Goal: Information Seeking & Learning: Learn about a topic

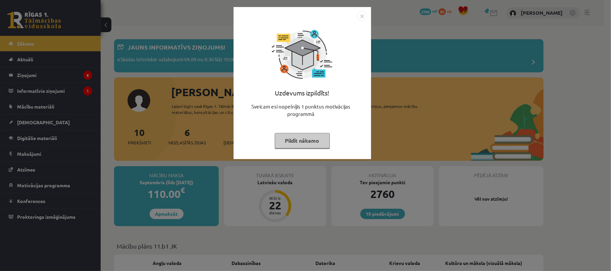
click at [305, 140] on button "Pildīt nākamo" at bounding box center [302, 140] width 55 height 15
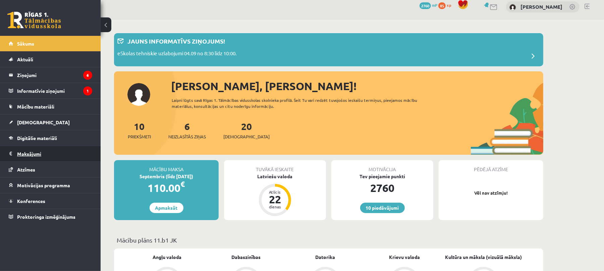
scroll to position [8, 0]
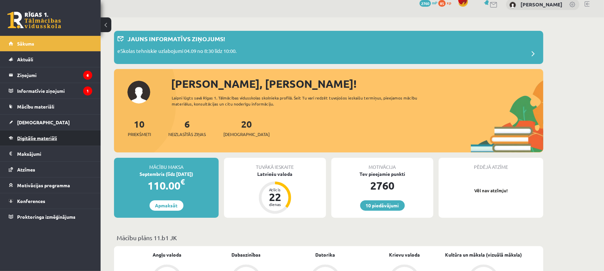
click at [53, 138] on span "Digitālie materiāli" at bounding box center [37, 138] width 40 height 6
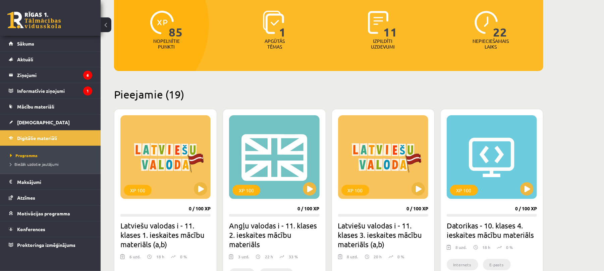
scroll to position [88, 0]
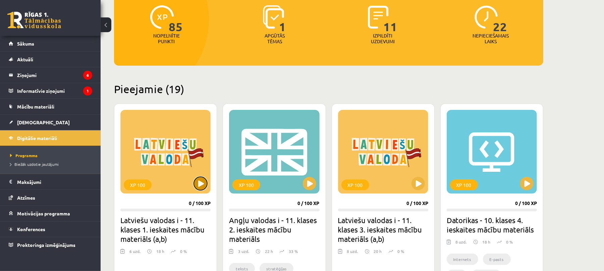
click at [202, 177] on button at bounding box center [200, 183] width 13 height 13
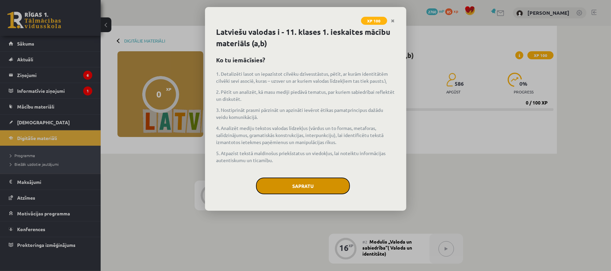
click at [297, 183] on button "Sapratu" at bounding box center [303, 186] width 94 height 17
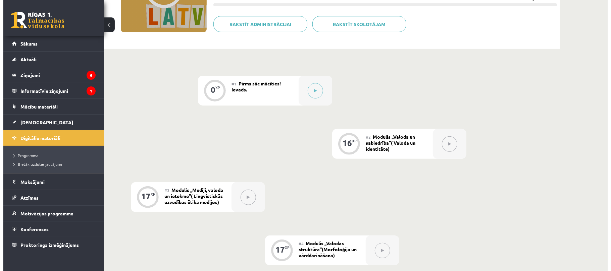
scroll to position [103, 0]
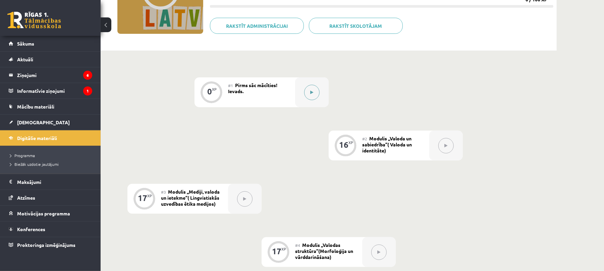
click at [311, 94] on icon at bounding box center [312, 93] width 3 height 4
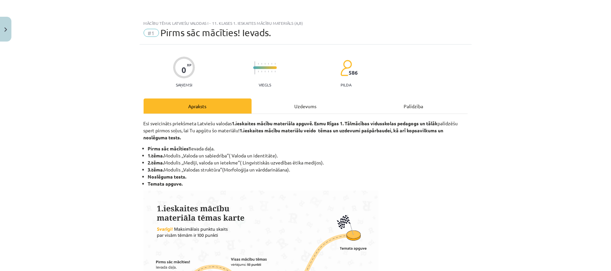
click at [299, 105] on div "Uzdevums" at bounding box center [306, 106] width 108 height 15
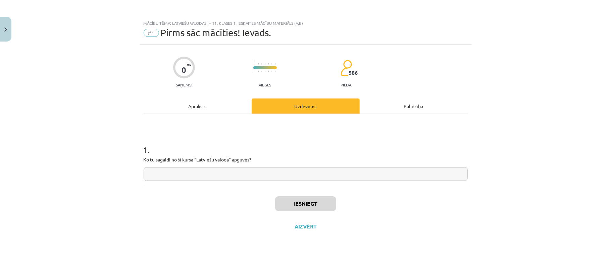
click at [238, 177] on input "text" at bounding box center [306, 174] width 324 height 14
click at [286, 192] on div "Iesniegt Aizvērt" at bounding box center [306, 210] width 324 height 47
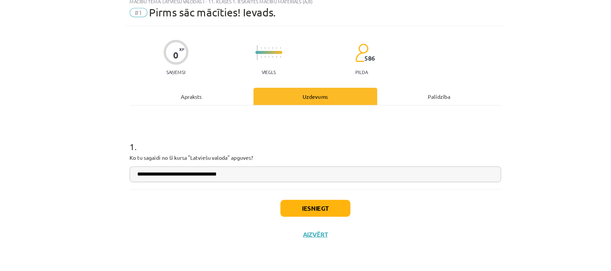
scroll to position [103, 0]
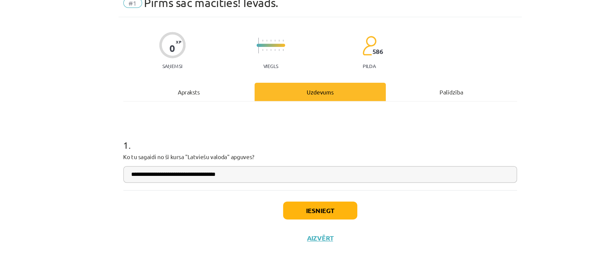
click at [221, 174] on input "**********" at bounding box center [306, 174] width 324 height 14
type input "**********"
click at [304, 204] on button "Iesniegt" at bounding box center [305, 204] width 61 height 15
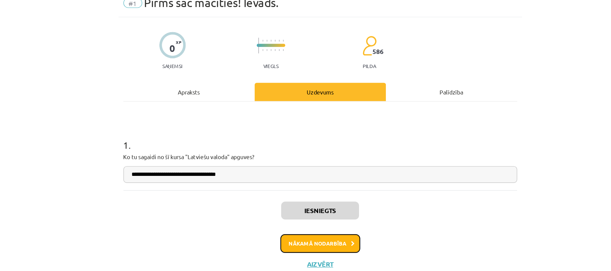
click at [297, 226] on button "Nākamā nodarbība" at bounding box center [306, 230] width 66 height 15
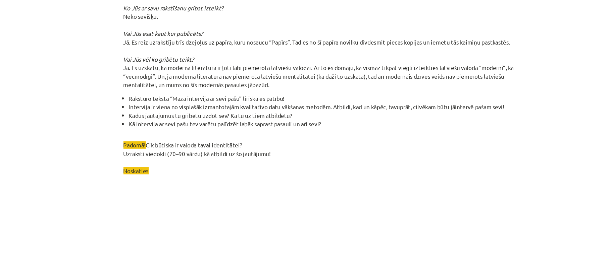
scroll to position [1897, 0]
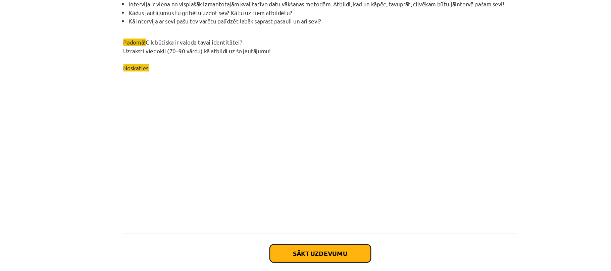
click at [300, 216] on button "Sākt uzdevumu" at bounding box center [305, 220] width 83 height 15
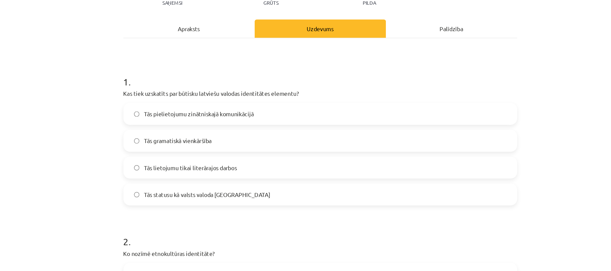
scroll to position [83, 0]
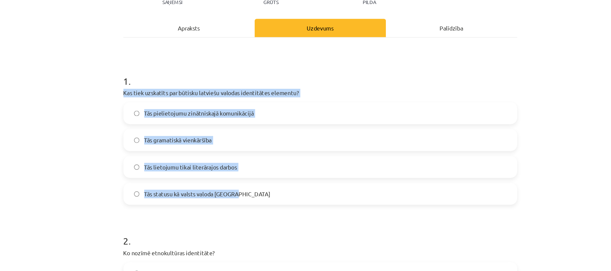
drag, startPoint x: 132, startPoint y: 73, endPoint x: 248, endPoint y: 166, distance: 148.7
click at [248, 166] on div "Mācību tēma: Latviešu valodas i - 11. klases 1. ieskaites mācību materiāls (a,b…" at bounding box center [305, 135] width 611 height 271
copy div "Kas tiek uzskatīts par būtisku latviešu valodas identitātes elementu? Tās pieli…"
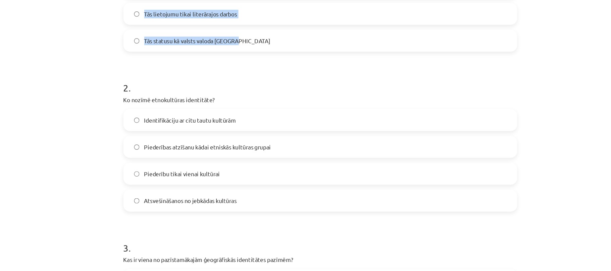
scroll to position [215, 0]
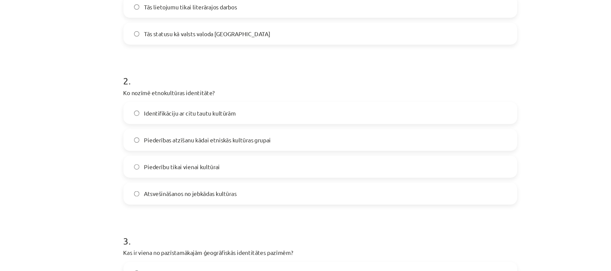
click at [110, 124] on div "Mācību tēma: Latviešu valodas i - 11. klases 1. ieskaites mācību materiāls (a,b…" at bounding box center [305, 135] width 611 height 271
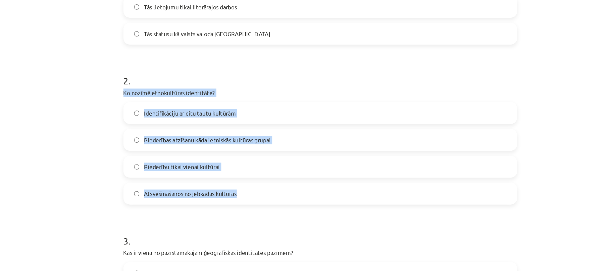
drag, startPoint x: 130, startPoint y: 76, endPoint x: 246, endPoint y: 162, distance: 143.9
click at [246, 162] on div "Mācību tēma: Latviešu valodas i - 11. klases 1. ieskaites mācību materiāls (a,b…" at bounding box center [305, 135] width 611 height 271
copy div "Ko nozīmē etnokultūras identitāte? Identifikāciju ar citu tautu kultūrām Pieder…"
click at [212, 114] on span "Piederības atzīšanu kādai etniskās kultūras grupai" at bounding box center [213, 115] width 104 height 7
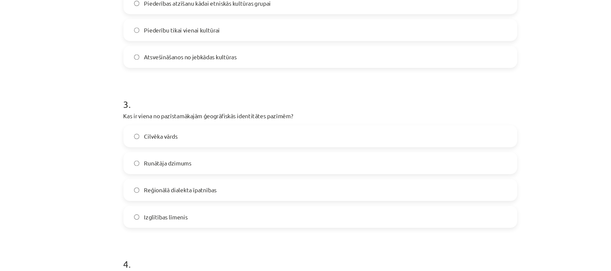
scroll to position [338, 0]
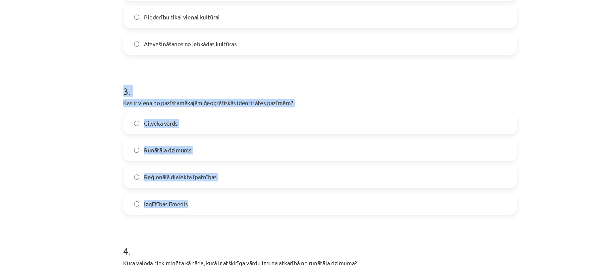
drag, startPoint x: 134, startPoint y: 74, endPoint x: 215, endPoint y: 175, distance: 128.9
click at [215, 175] on div "Mācību tēma: Latviešu valodas i - 11. klases 1. ieskaites mācību materiāls (a,b…" at bounding box center [305, 135] width 611 height 271
copy div "3 . Kas ir viena no pazīstamākajām ģeogrāfiskās identitātes pazīmēm? Cilvēka vā…"
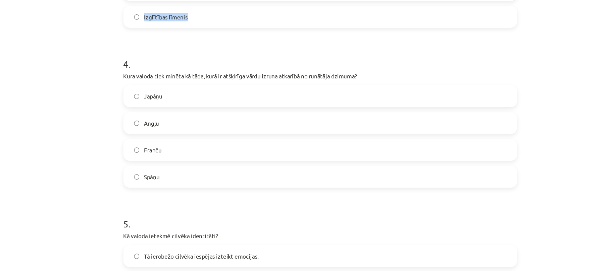
scroll to position [492, 0]
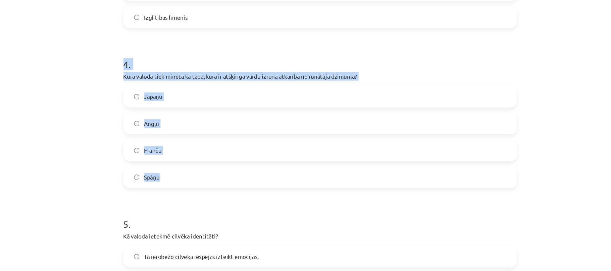
drag, startPoint x: 171, startPoint y: 107, endPoint x: 186, endPoint y: 141, distance: 37.0
click at [186, 141] on div "Mācību tēma: Latviešu valodas i - 11. klases 1. ieskaites mācību materiāls (a,b…" at bounding box center [305, 135] width 611 height 271
copy div "4 . Kura valoda tiek minēta kā tāda, kurā ir atšķirīga vārdu izruna atkarībā no…"
click at [174, 82] on label "Japāņu" at bounding box center [305, 79] width 323 height 17
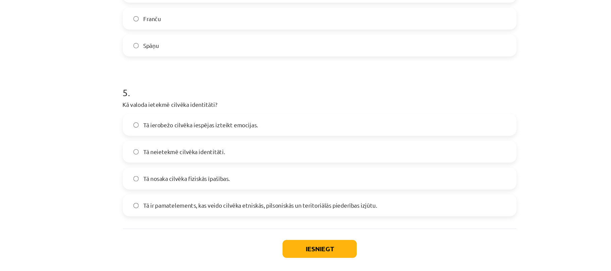
scroll to position [103, 0]
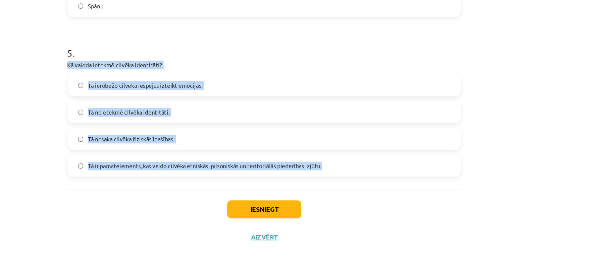
drag, startPoint x: 132, startPoint y: 103, endPoint x: 364, endPoint y: 190, distance: 247.8
click at [364, 190] on div "Mācību tēma: Latviešu valodas i - 11. klases 1. ieskaites mācību materiāls (a,b…" at bounding box center [305, 135] width 611 height 271
copy div "Kā valoda ietekmē cilvēka identitāti? Tā ierobežo cilvēka iespējas izteikt emoc…"
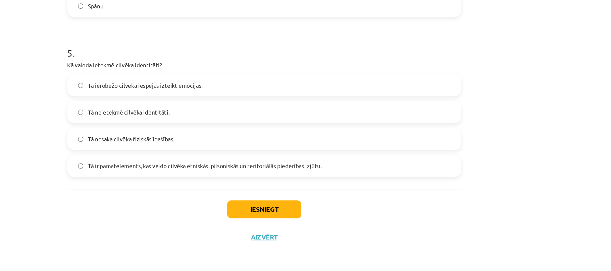
click at [170, 212] on div "Iesniegt Aizvērt" at bounding box center [306, 227] width 324 height 47
click at [312, 217] on button "Iesniegt" at bounding box center [305, 220] width 61 height 15
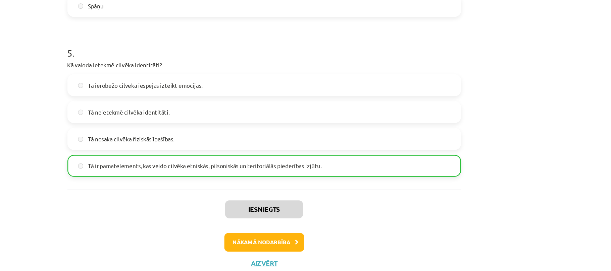
scroll to position [575, 0]
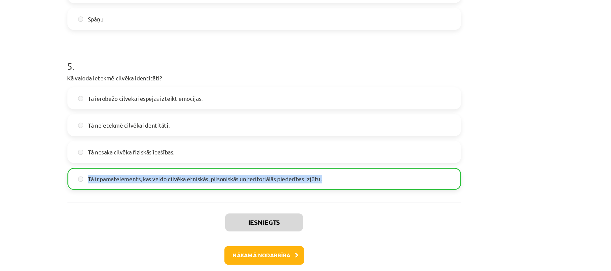
drag, startPoint x: 359, startPoint y: 195, endPoint x: 248, endPoint y: 181, distance: 112.6
click at [248, 181] on div "Tā ierobežo cilvēka iespējas izteikt emocijas. Tā neietekmē cilvēka identitāti.…" at bounding box center [306, 162] width 324 height 85
copy div "Tā nosaka cilvēka fiziskās īpašības. Tā ir pamatelements, kas veido cilvēka etn…"
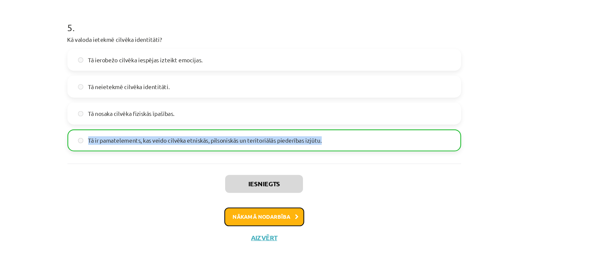
click at [311, 229] on button "Nākamā nodarbība" at bounding box center [306, 226] width 66 height 15
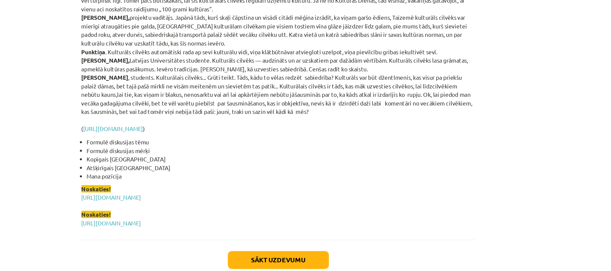
scroll to position [1569, 0]
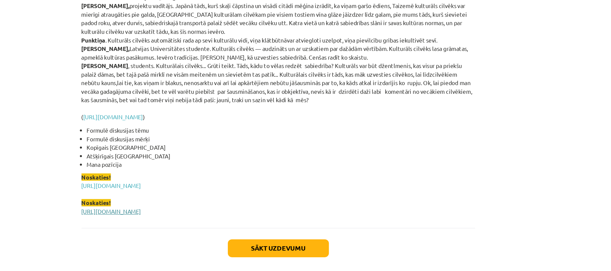
click at [193, 210] on link "https://www.tavaklase.lv/video/kas-ir-naida-runa-2/" at bounding box center [168, 213] width 49 height 6
click at [193, 189] on link "https://www.tavaklase.lv/video/masu-mediji-ka-realitates-izjutas-veidotaji-2/" at bounding box center [168, 192] width 49 height 6
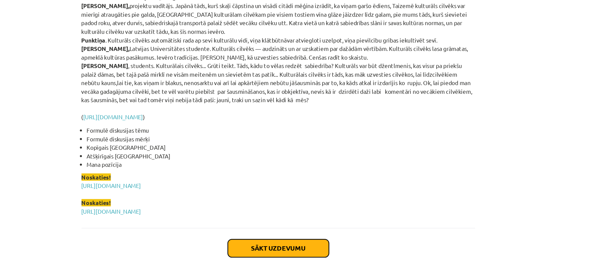
click at [293, 240] on button "Sākt uzdevumu" at bounding box center [305, 243] width 83 height 15
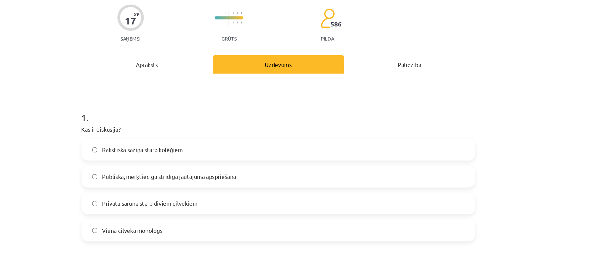
scroll to position [66, 0]
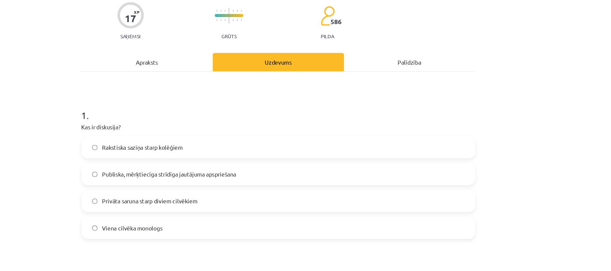
click at [181, 164] on span "Privāta saruna starp diviem cilvēkiem" at bounding box center [200, 165] width 78 height 7
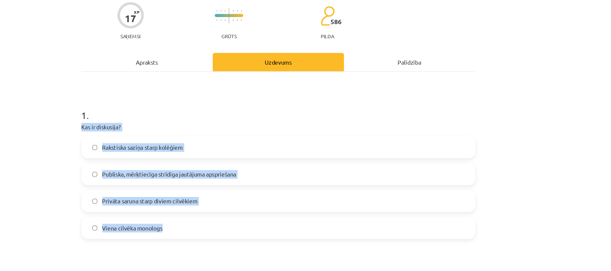
drag, startPoint x: 136, startPoint y: 104, endPoint x: 211, endPoint y: 188, distance: 113.1
copy div "Kas ir diskusija? Rakstiska saziņa starp kolēģiem Publiska, mērķtiecīga strīdīg…"
click at [76, 147] on div "Mācību tēma: Latviešu valodas i - 11. klases 1. ieskaites mācību materiāls (a,b…" at bounding box center [305, 135] width 611 height 271
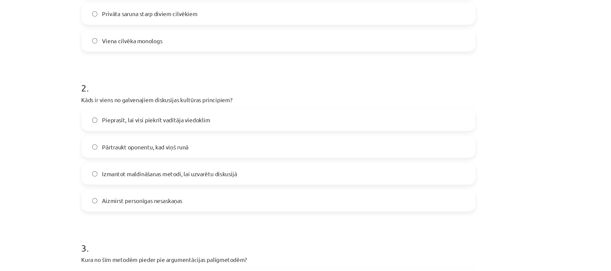
scroll to position [220, 0]
drag, startPoint x: 268, startPoint y: 79, endPoint x: 134, endPoint y: 78, distance: 133.5
click at [134, 78] on div "Mācību tēma: Latviešu valodas i - 11. klases 1. ieskaites mācību materiāls (a,b…" at bounding box center [305, 135] width 611 height 271
copy p "Kāds ir viens no galvenajiem diskusijas kultūras principiem?"
drag, startPoint x: 113, startPoint y: 88, endPoint x: 277, endPoint y: 66, distance: 166.2
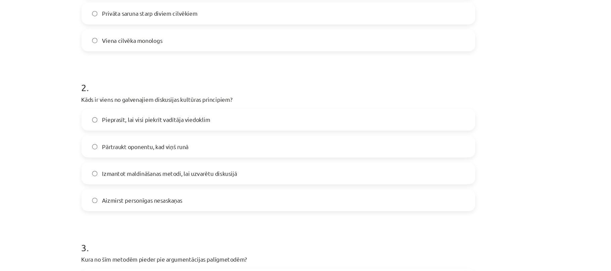
click at [277, 66] on h1 "2 ." at bounding box center [306, 66] width 324 height 21
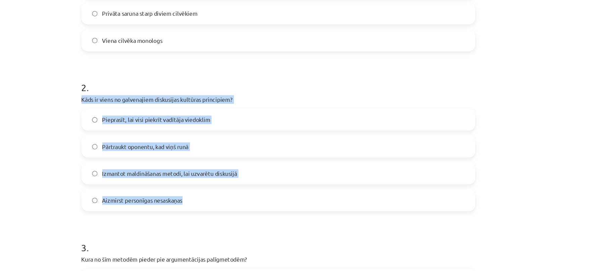
drag, startPoint x: 134, startPoint y: 78, endPoint x: 225, endPoint y: 152, distance: 117.3
click at [225, 152] on div "Mācību tēma: Latviešu valodas i - 11. klases 1. ieskaites mācību materiāls (a,b…" at bounding box center [305, 135] width 611 height 271
copy div "Kāds ir viens no galvenajiem diskusijas kultūras principiem? Pieprasīt, lai vis…"
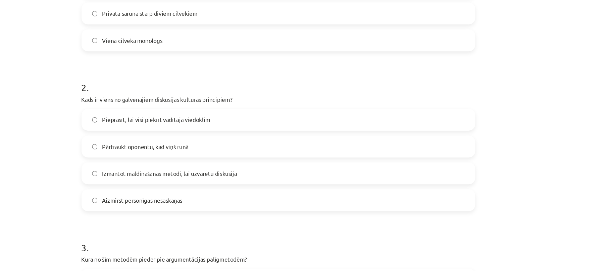
click at [237, 36] on label "Viena cilvēka monologs" at bounding box center [305, 33] width 323 height 17
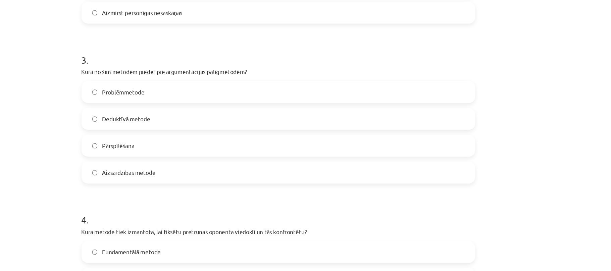
scroll to position [376, 0]
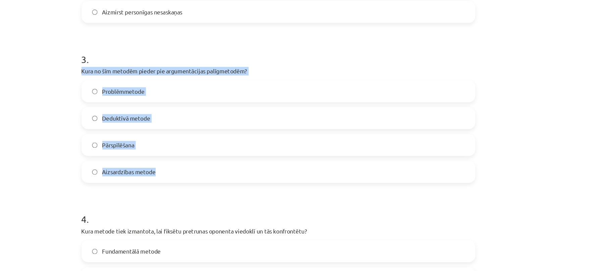
drag, startPoint x: 124, startPoint y: 59, endPoint x: 236, endPoint y: 145, distance: 141.2
click at [236, 145] on div "Mācību tēma: Latviešu valodas i - 11. klases 1. ieskaites mācību materiāls (a,b…" at bounding box center [305, 135] width 611 height 271
copy div "Kura no šīm metodēm pieder pie argumentācijas palīgmetodēm? Problēmmetode Deduk…"
click at [163, 121] on span "Pārspīlēšana" at bounding box center [174, 119] width 26 height 7
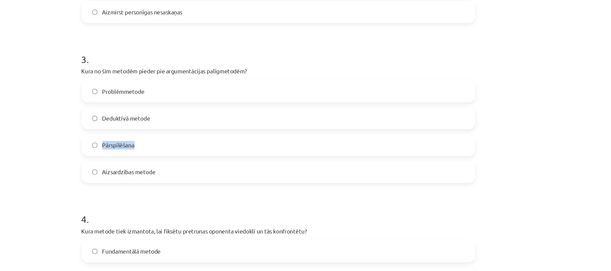
drag, startPoint x: 191, startPoint y: 118, endPoint x: 157, endPoint y: 116, distance: 33.9
click at [157, 116] on label "Pārspīlēšana" at bounding box center [305, 119] width 323 height 17
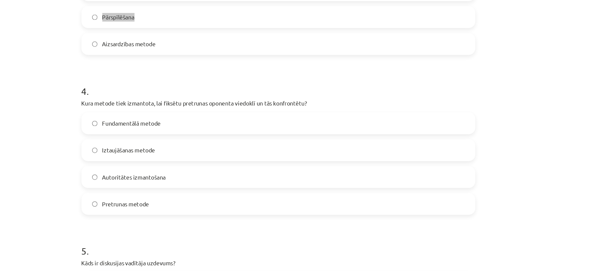
scroll to position [482, 0]
click at [126, 133] on div "Mācību tēma: Latviešu valodas i - 11. klases 1. ieskaites mācību materiāls (a,b…" at bounding box center [305, 135] width 611 height 271
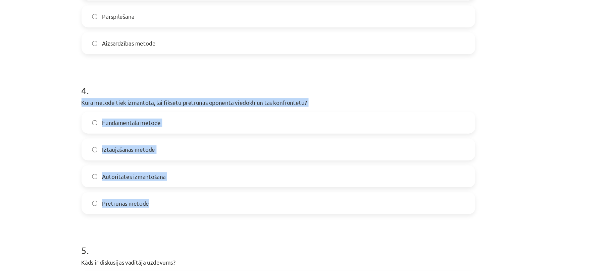
drag, startPoint x: 138, startPoint y: 82, endPoint x: 220, endPoint y: 163, distance: 116.0
click at [150, 171] on label "Pretrunas metode" at bounding box center [305, 167] width 323 height 17
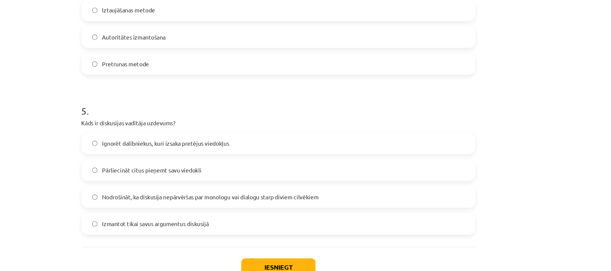
scroll to position [103, 0]
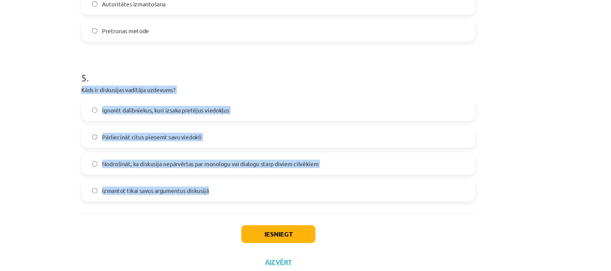
drag, startPoint x: 154, startPoint y: 107, endPoint x: 274, endPoint y: 191, distance: 146.2
click at [165, 161] on span "Nodrošināt, ka diskusija nepārvēršas par monologu vai dialogu starp diviem cilv…" at bounding box center [250, 162] width 178 height 7
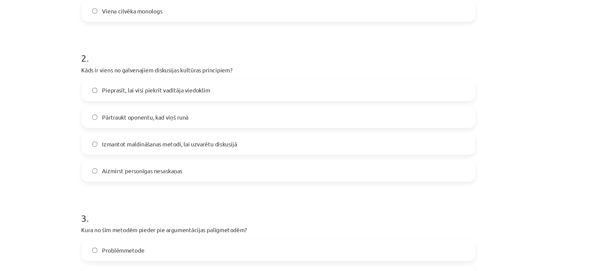
scroll to position [217, 0]
click at [292, 108] on label "Pieprasīt, lai visi piekrīt vadītāja viedoklim" at bounding box center [305, 102] width 323 height 17
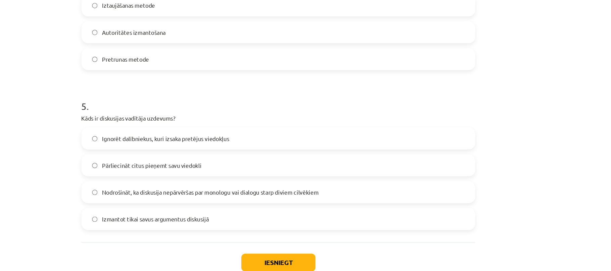
scroll to position [596, 0]
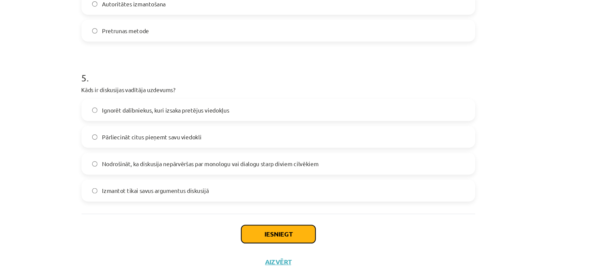
click at [301, 223] on button "Iesniegt" at bounding box center [305, 220] width 61 height 15
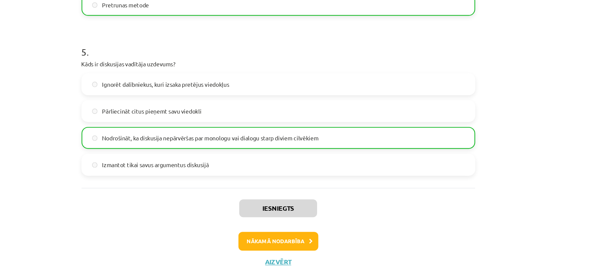
scroll to position [103, 0]
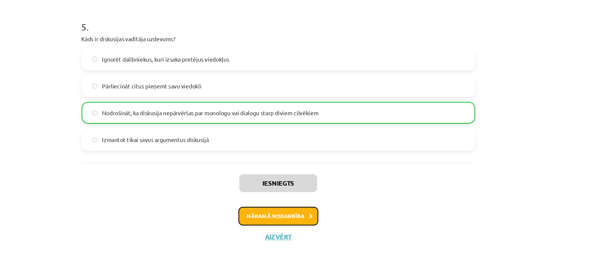
click at [291, 226] on button "Nākamā nodarbība" at bounding box center [306, 225] width 66 height 15
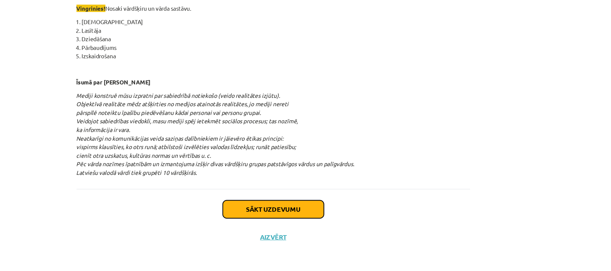
click at [306, 218] on button "Sākt uzdevumu" at bounding box center [305, 220] width 83 height 15
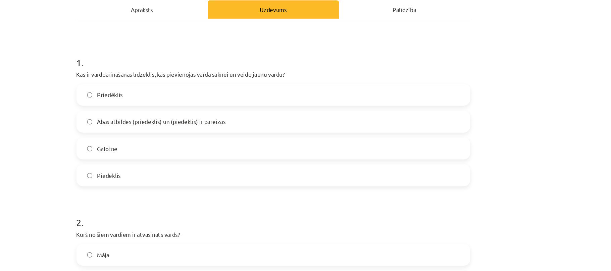
scroll to position [99, 0]
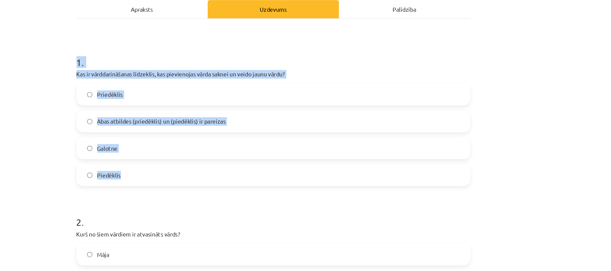
drag, startPoint x: 127, startPoint y: 46, endPoint x: 218, endPoint y: 135, distance: 126.9
click at [218, 135] on div "Mācību tēma: Latviešu valodas i - 11. klases 1. ieskaites mācību materiāls (a,b…" at bounding box center [305, 135] width 611 height 271
click at [151, 102] on label "Abas atbildes (priedēklis) un (piedēklis) ir pareizas" at bounding box center [305, 100] width 323 height 17
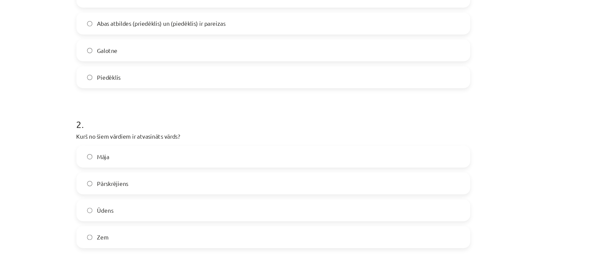
scroll to position [199, 0]
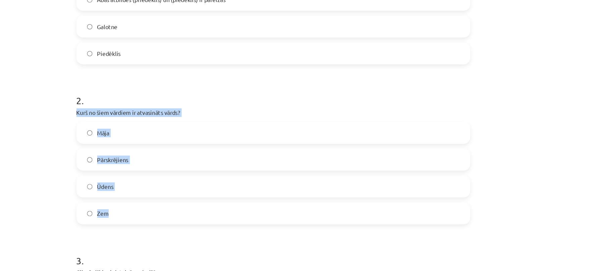
drag, startPoint x: 133, startPoint y: 90, endPoint x: 220, endPoint y: 179, distance: 124.1
click at [220, 179] on div "Mācību tēma: Latviešu valodas i - 11. klases 1. ieskaites mācību materiāls (a,b…" at bounding box center [305, 135] width 611 height 271
click at [154, 94] on p "Kurš no šiem vārdiem ir atvasināts vārds?" at bounding box center [306, 92] width 324 height 7
drag, startPoint x: 136, startPoint y: 91, endPoint x: 198, endPoint y: 171, distance: 101.4
click at [198, 171] on div "17 XP Saņemsi Grūts 586 pilda Apraksts Uzdevums Palīdzība 1 . Kas ir vārddarinā…" at bounding box center [306, 244] width 332 height 796
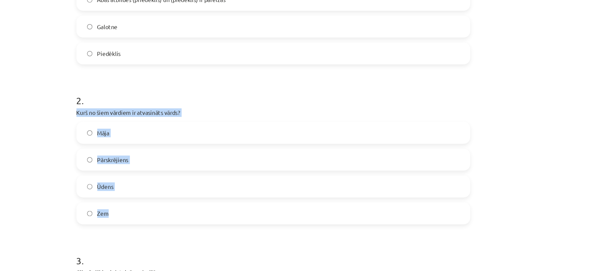
click at [181, 129] on span "Pārskrējiens" at bounding box center [174, 131] width 26 height 7
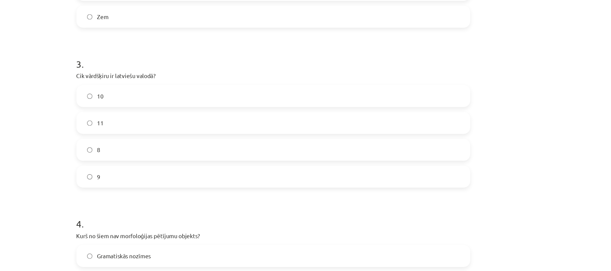
scroll to position [361, 0]
drag, startPoint x: 138, startPoint y: 61, endPoint x: 220, endPoint y: 151, distance: 121.8
click at [220, 151] on div "17 XP Saņemsi Grūts 586 pilda Apraksts Uzdevums Palīdzība 1 . Kas ir vārddarinā…" at bounding box center [306, 81] width 332 height 796
click at [155, 81] on label "10" at bounding box center [305, 78] width 323 height 17
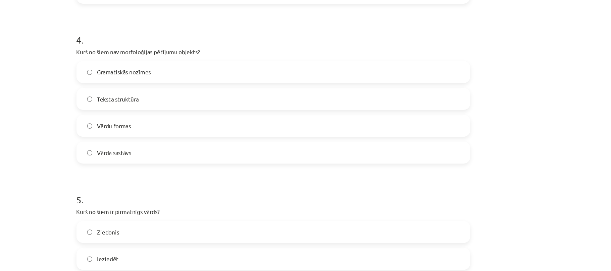
scroll to position [513, 0]
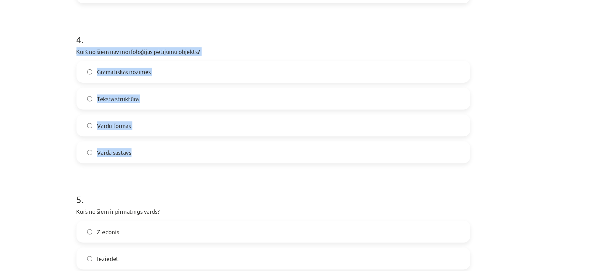
drag, startPoint x: 135, startPoint y: 40, endPoint x: 199, endPoint y: 126, distance: 107.2
click at [199, 126] on div "Mācību tēma: Latviešu valodas i - 11. klases 1. ieskaites mācību materiāls (a,b…" at bounding box center [305, 135] width 611 height 271
click at [154, 82] on label "Teksta struktūra" at bounding box center [305, 81] width 323 height 17
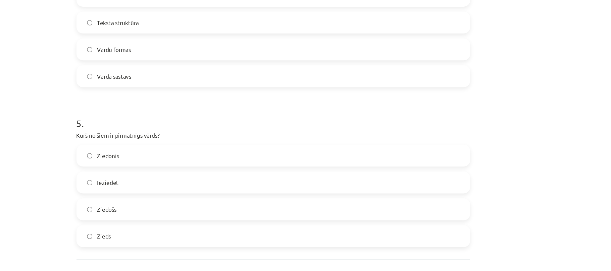
scroll to position [586, 0]
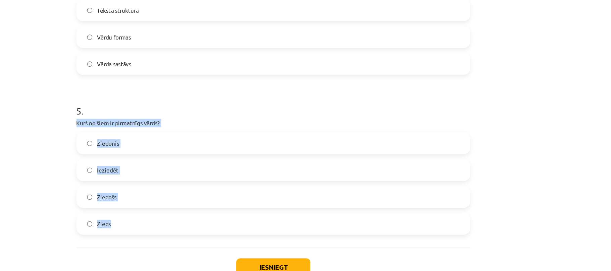
drag, startPoint x: 127, startPoint y: 100, endPoint x: 192, endPoint y: 192, distance: 112.1
click at [192, 192] on div "Mācību tēma: Latviešu valodas i - 11. klases 1. ieskaites mācību materiāls (a,b…" at bounding box center [305, 135] width 611 height 271
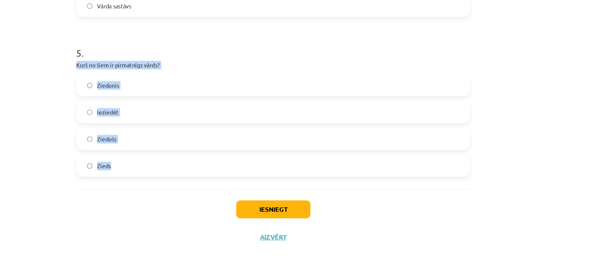
click at [170, 183] on label "Zieds" at bounding box center [305, 184] width 323 height 17
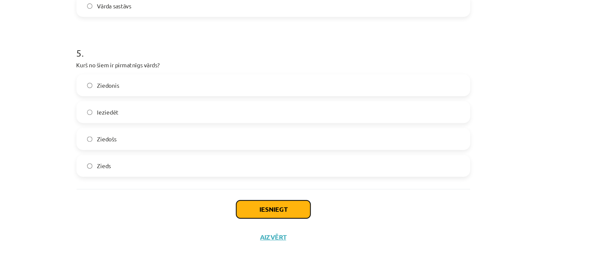
click at [293, 221] on button "Iesniegt" at bounding box center [305, 220] width 61 height 15
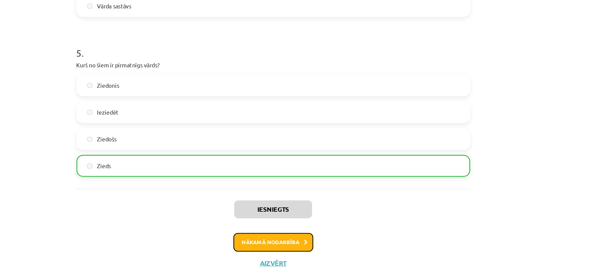
click at [289, 254] on button "Nākamā nodarbība" at bounding box center [306, 247] width 66 height 15
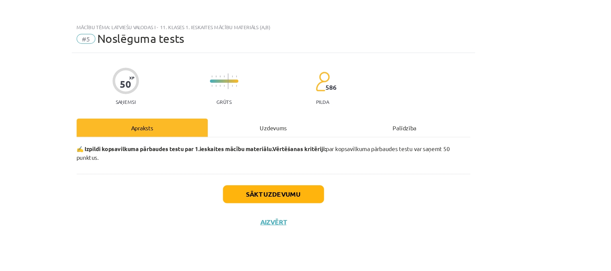
scroll to position [103, 0]
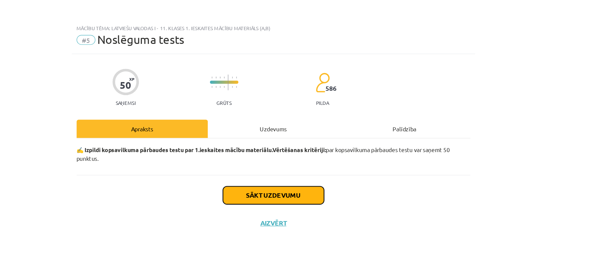
click at [288, 164] on button "Sākt uzdevumu" at bounding box center [305, 161] width 83 height 15
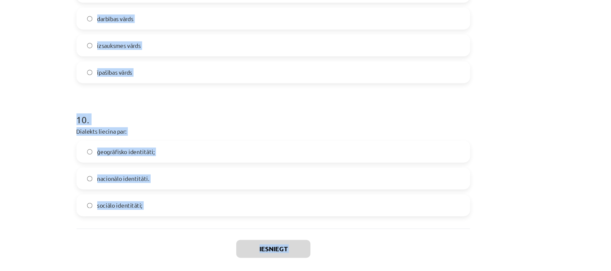
scroll to position [1140, 0]
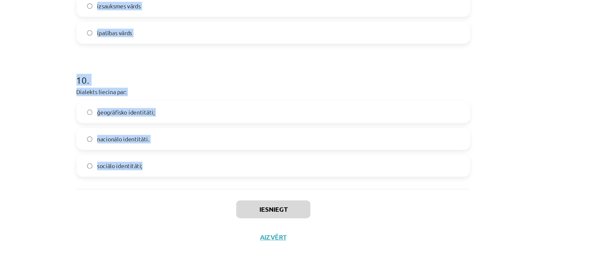
drag, startPoint x: 136, startPoint y: 151, endPoint x: 310, endPoint y: 186, distance: 177.5
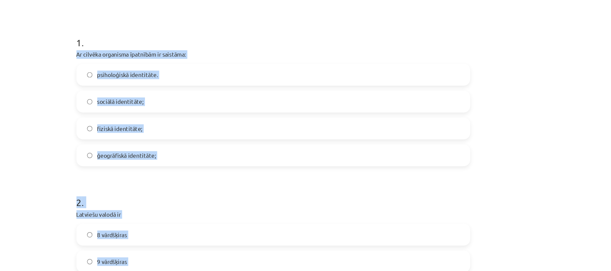
scroll to position [67, 0]
click at [197, 153] on label "fiziskā identitāte;" at bounding box center [305, 153] width 323 height 17
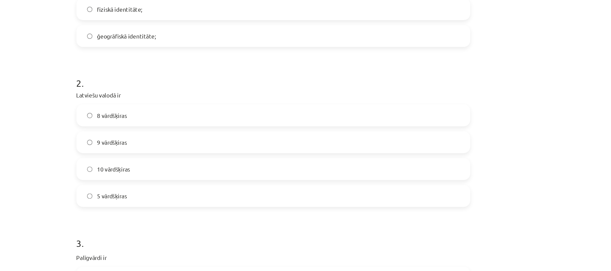
scroll to position [169, 0]
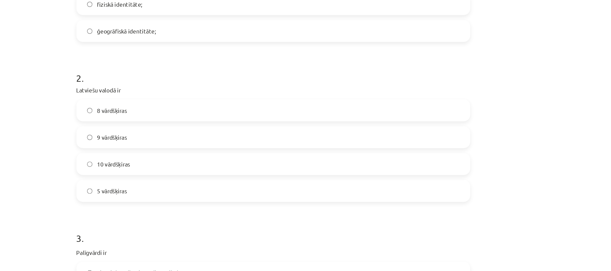
click at [179, 178] on label "10 vārdšķiras" at bounding box center [305, 183] width 323 height 17
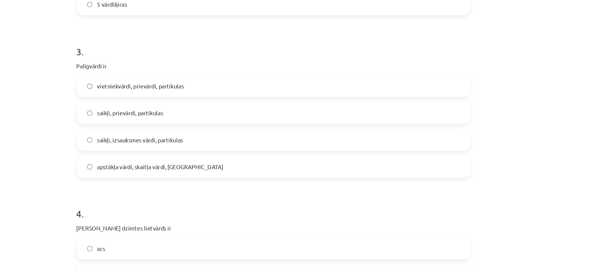
scroll to position [330, 0]
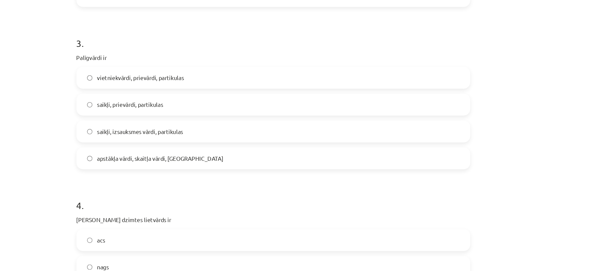
click at [193, 133] on span "saikļi, prievārdi, partikulas" at bounding box center [188, 134] width 54 height 7
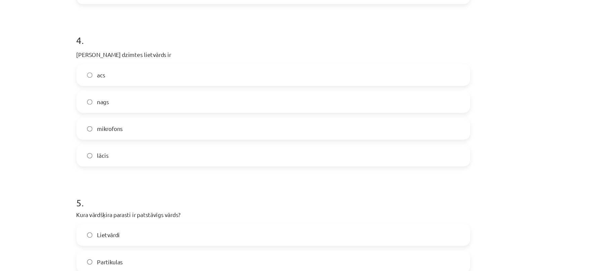
scroll to position [467, 0]
click at [176, 109] on label "acs" at bounding box center [305, 109] width 323 height 17
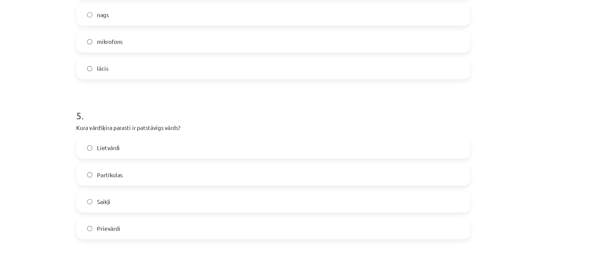
click at [176, 167] on label "Lietvārdi" at bounding box center [305, 169] width 323 height 17
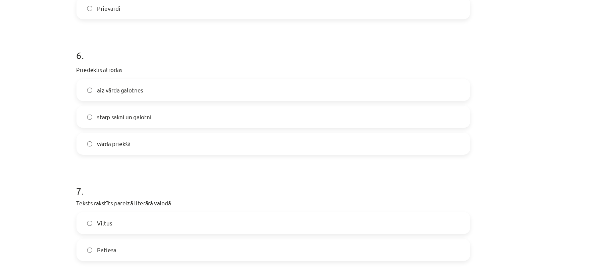
scroll to position [720, 0]
click at [171, 253] on span "Patiesa" at bounding box center [169, 253] width 16 height 7
click at [184, 166] on span "vārda priekšā" at bounding box center [175, 166] width 28 height 7
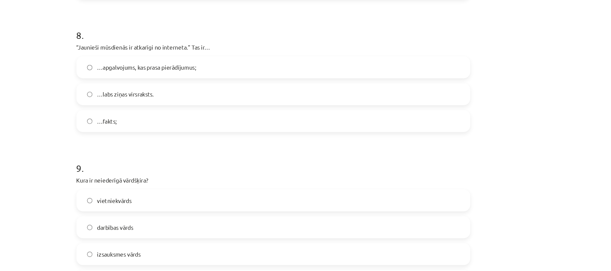
scroll to position [937, 0]
click at [176, 100] on span "…apgalvojums, kas prasa pierādījumus;" at bounding box center [202, 101] width 82 height 7
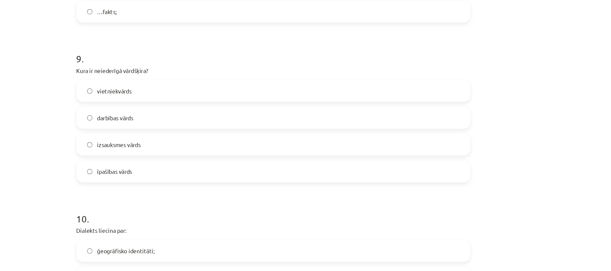
scroll to position [1038, 0]
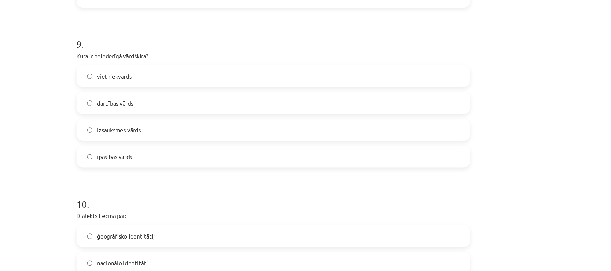
click at [159, 161] on label "izsauksmes vārds" at bounding box center [305, 155] width 323 height 17
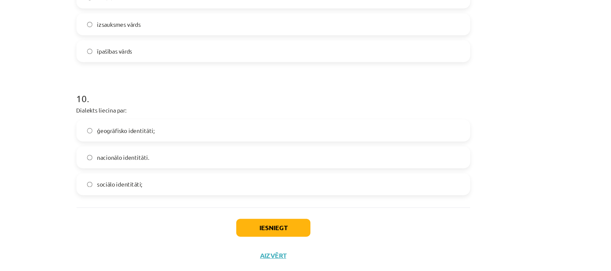
scroll to position [1126, 0]
click at [174, 156] on span "ģeogrāfisko identitāti;" at bounding box center [184, 154] width 47 height 7
click at [306, 233] on button "Iesniegt" at bounding box center [305, 234] width 61 height 15
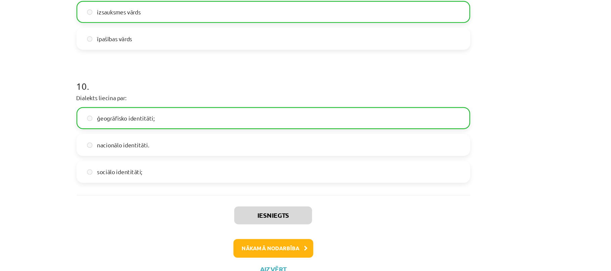
scroll to position [1162, 0]
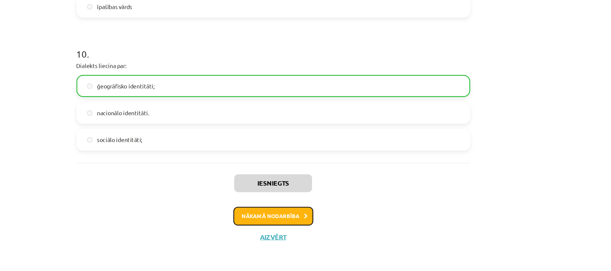
click at [312, 225] on button "Nākamā nodarbība" at bounding box center [306, 225] width 66 height 15
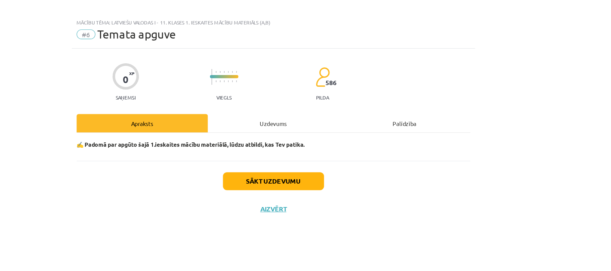
scroll to position [0, 0]
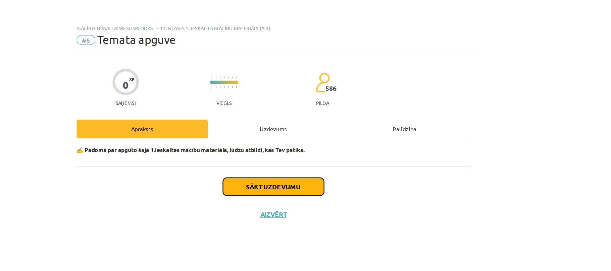
click at [336, 158] on button "Sākt uzdevumu" at bounding box center [305, 154] width 83 height 15
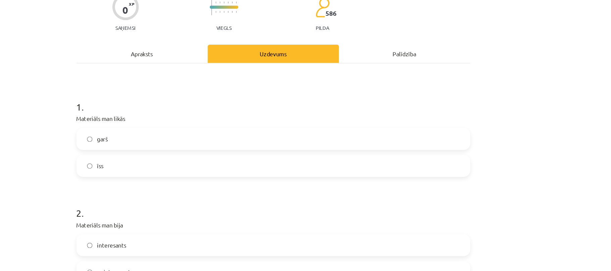
scroll to position [46, 0]
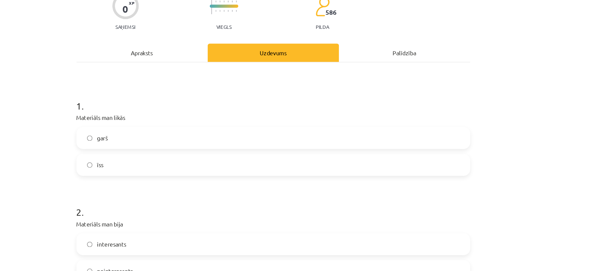
click at [286, 134] on label "garš" at bounding box center [305, 130] width 323 height 17
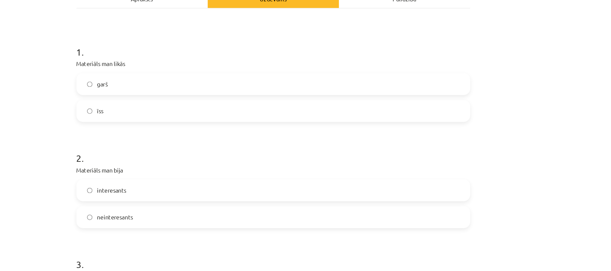
scroll to position [111, 0]
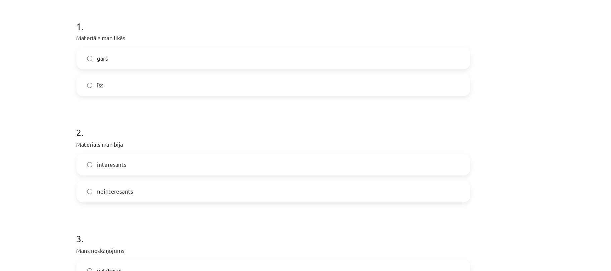
click at [278, 159] on label "interesants" at bounding box center [305, 152] width 323 height 17
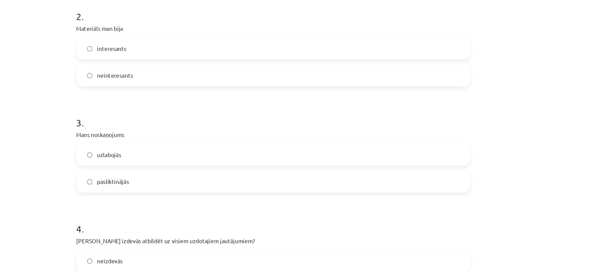
scroll to position [218, 0]
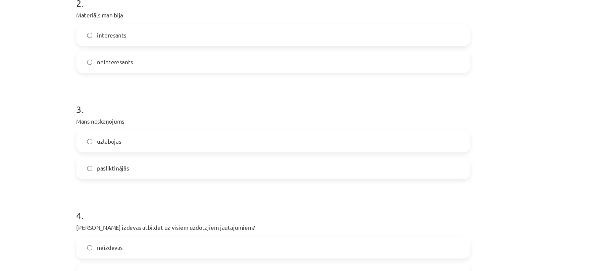
click at [276, 141] on label "uzlabojās" at bounding box center [305, 133] width 323 height 17
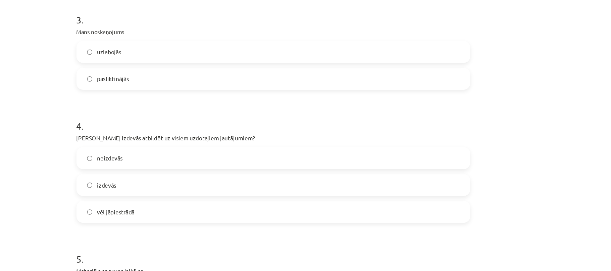
scroll to position [304, 0]
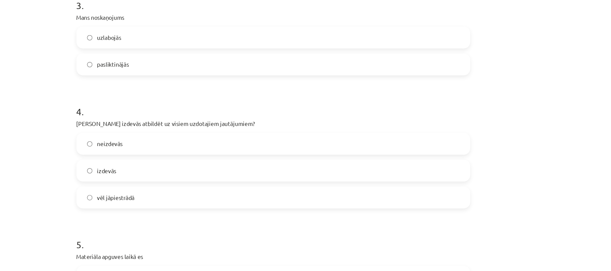
click at [250, 191] on form "1 . Materiāls man likās garš īss 2 . Materiāls man bija interesants neinteresan…" at bounding box center [306, 149] width 324 height 639
click at [251, 176] on label "vēl jāpiestrādā" at bounding box center [305, 179] width 323 height 17
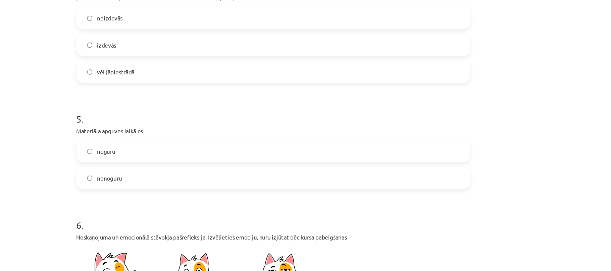
scroll to position [409, 0]
click at [247, 151] on div "noguru nenoguru" at bounding box center [306, 151] width 324 height 40
click at [247, 144] on label "noguru" at bounding box center [305, 140] width 323 height 17
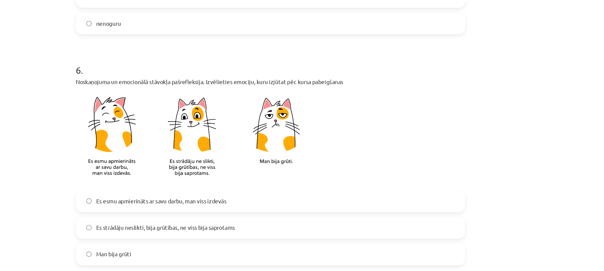
scroll to position [579, 0]
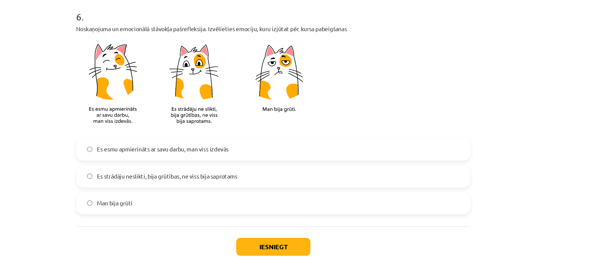
click at [240, 164] on span "Es strādāju neslikti, bija grūtības, ne viss bija saprotams" at bounding box center [218, 162] width 115 height 7
click at [307, 222] on button "Iesniegt" at bounding box center [305, 220] width 61 height 15
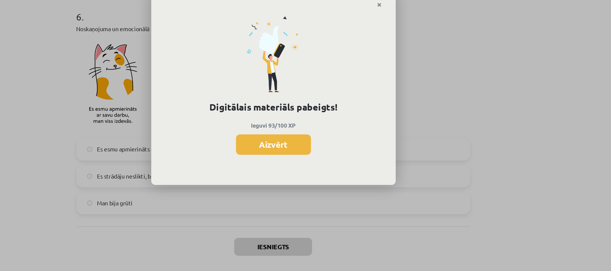
click at [322, 179] on div "Digitālais materiāls pabeigts! Ieguvi 93/100 XP Aizvērt" at bounding box center [305, 135] width 611 height 271
click at [296, 144] on button "Aizvērt" at bounding box center [306, 136] width 62 height 17
